Goal: Information Seeking & Learning: Learn about a topic

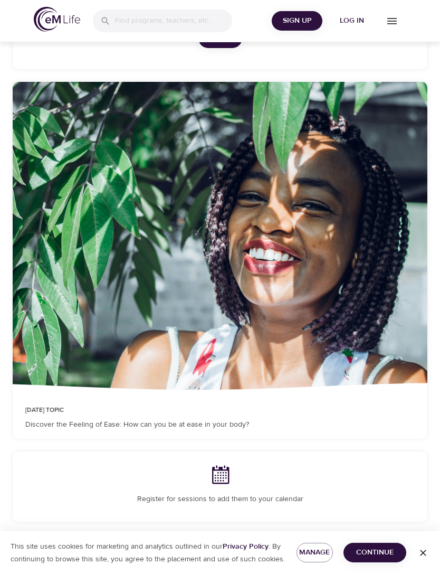
scroll to position [211, 0]
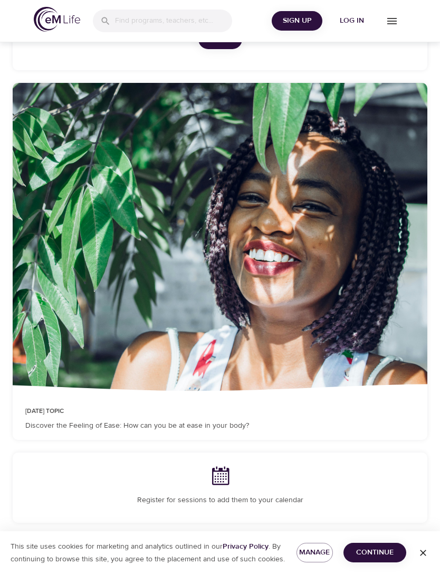
click at [354, 21] on span "Log in" at bounding box center [352, 20] width 42 height 13
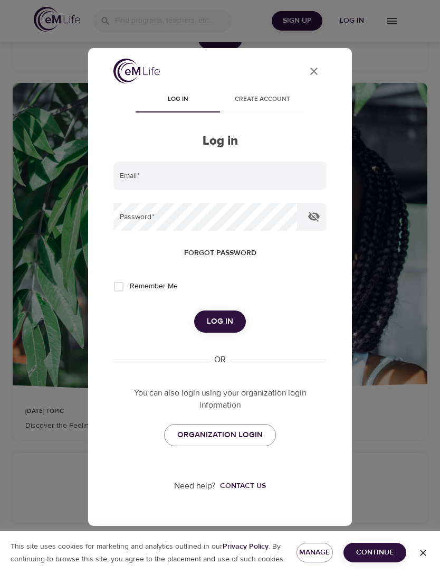
click at [125, 182] on input "email" at bounding box center [220, 176] width 213 height 29
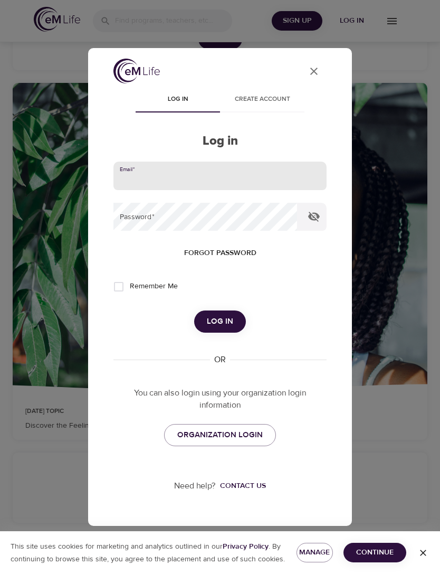
scroll to position [211, 0]
type input "[EMAIL_ADDRESS][DOMAIN_NAME]"
click at [220, 322] on button "Log in" at bounding box center [220, 321] width 52 height 22
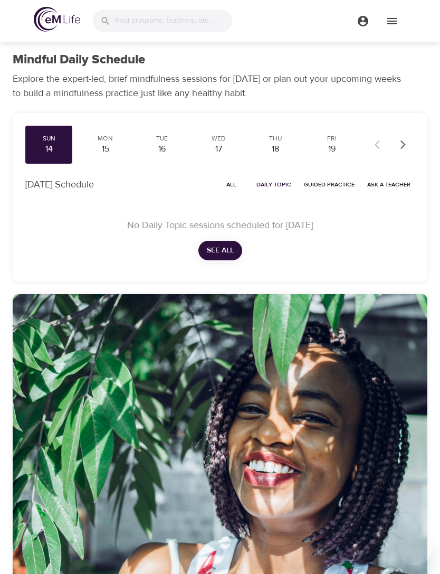
scroll to position [31, 0]
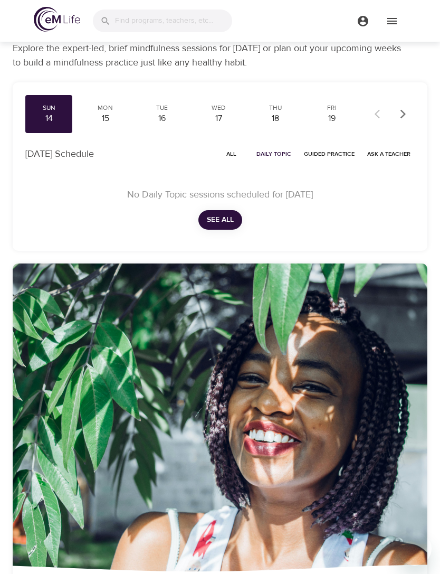
click at [101, 120] on div "15" at bounding box center [105, 118] width 39 height 12
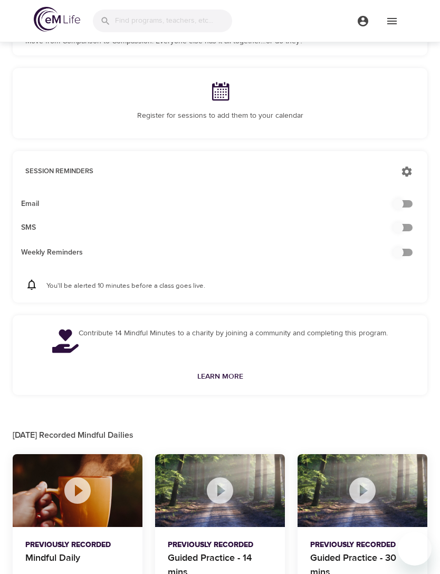
scroll to position [851, 0]
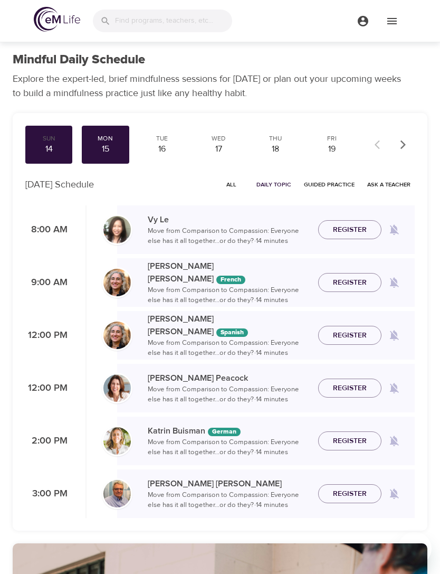
click at [391, 21] on icon "menu" at bounding box center [393, 21] width 10 height 6
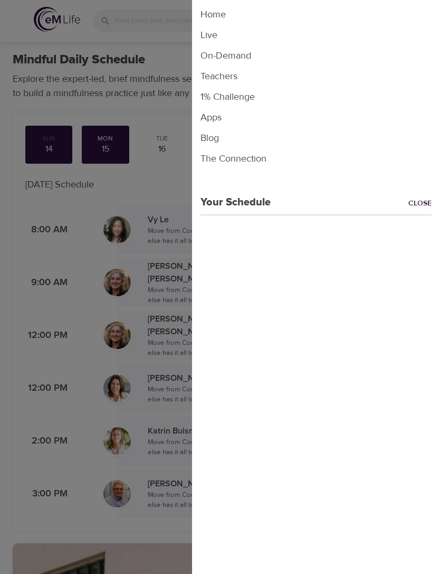
click at [249, 59] on li "On-Demand" at bounding box center [316, 55] width 248 height 21
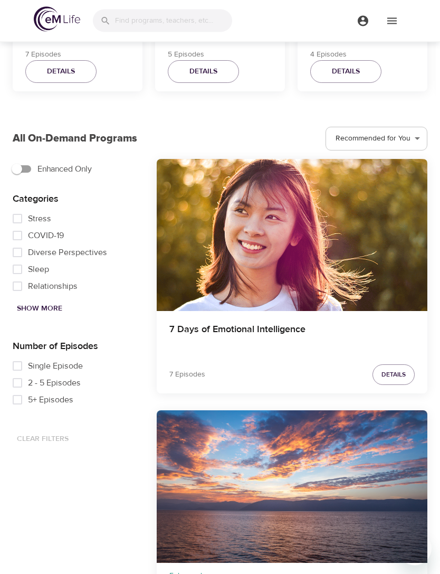
scroll to position [204, 0]
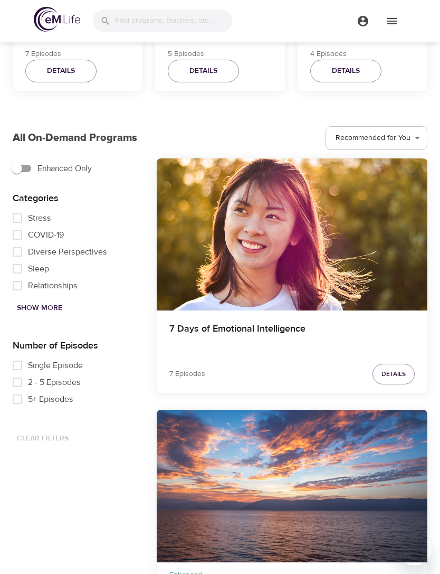
click at [33, 306] on span "Show More" at bounding box center [39, 307] width 45 height 13
click at [16, 275] on input "Anxiety" at bounding box center [17, 268] width 21 height 17
checkbox input "true"
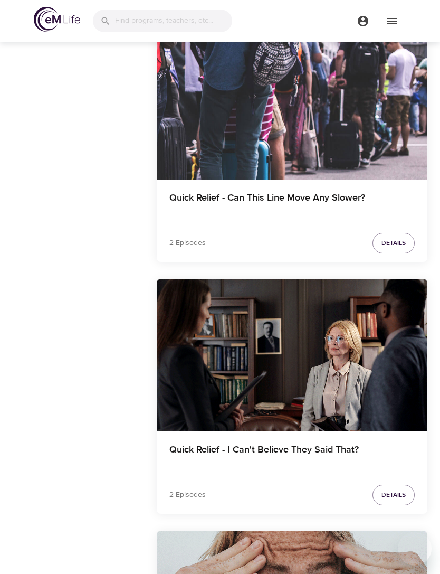
scroll to position [6374, 0]
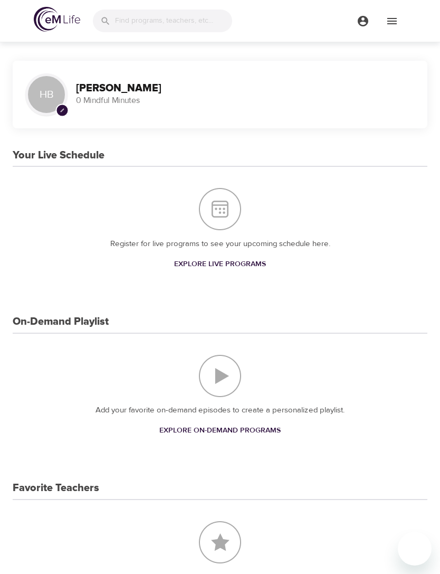
scroll to position [56, 0]
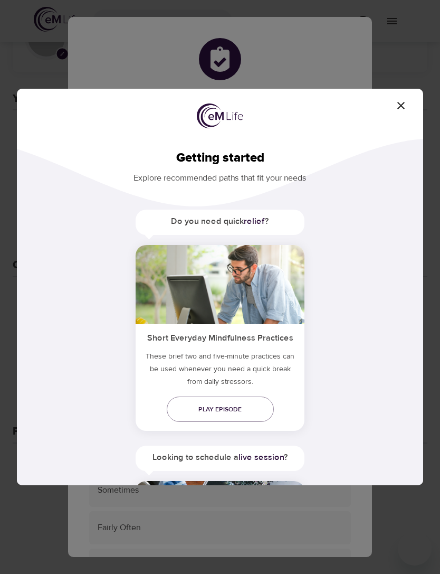
click at [398, 103] on icon "button" at bounding box center [401, 105] width 7 height 7
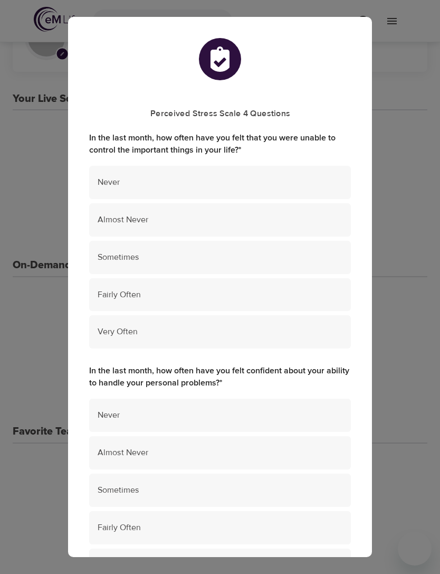
click at [410, 126] on div "Perceived Stress Scale 4 Questions In the last month, how often have you felt t…" at bounding box center [220, 287] width 440 height 574
